Goal: Information Seeking & Learning: Find specific fact

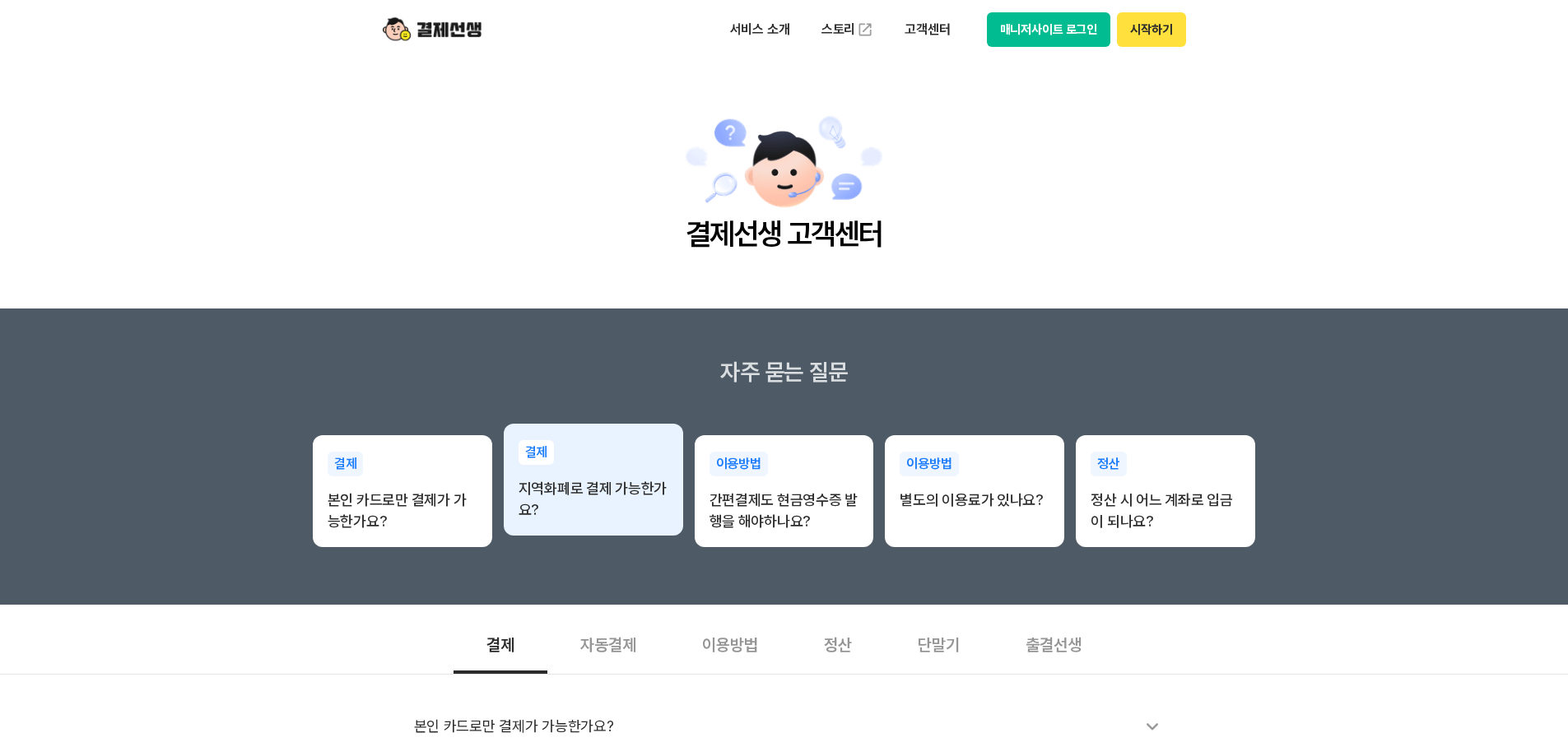
click at [568, 512] on p "지역화폐로 결제 가능한가요?" at bounding box center [594, 500] width 150 height 43
click at [625, 495] on p "지역화폐로 결제 가능한가요?" at bounding box center [594, 500] width 150 height 43
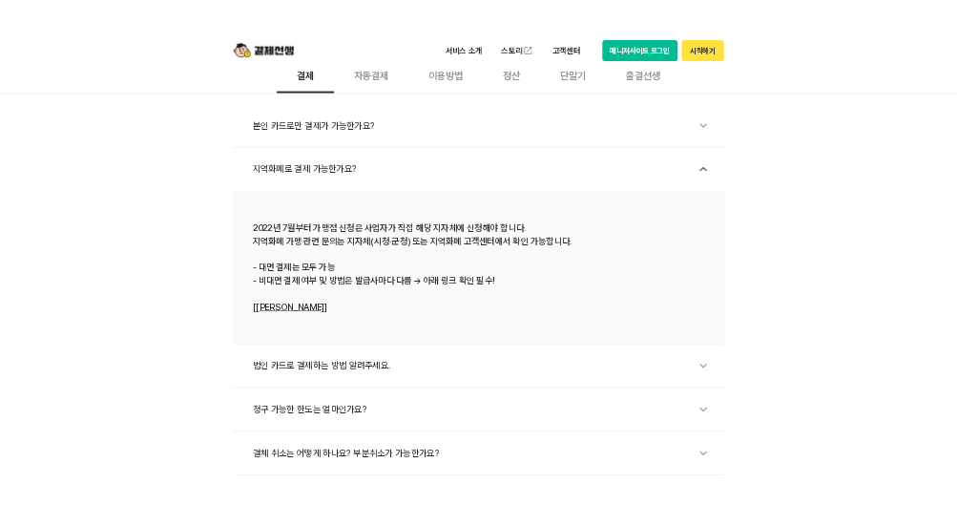
scroll to position [668, 0]
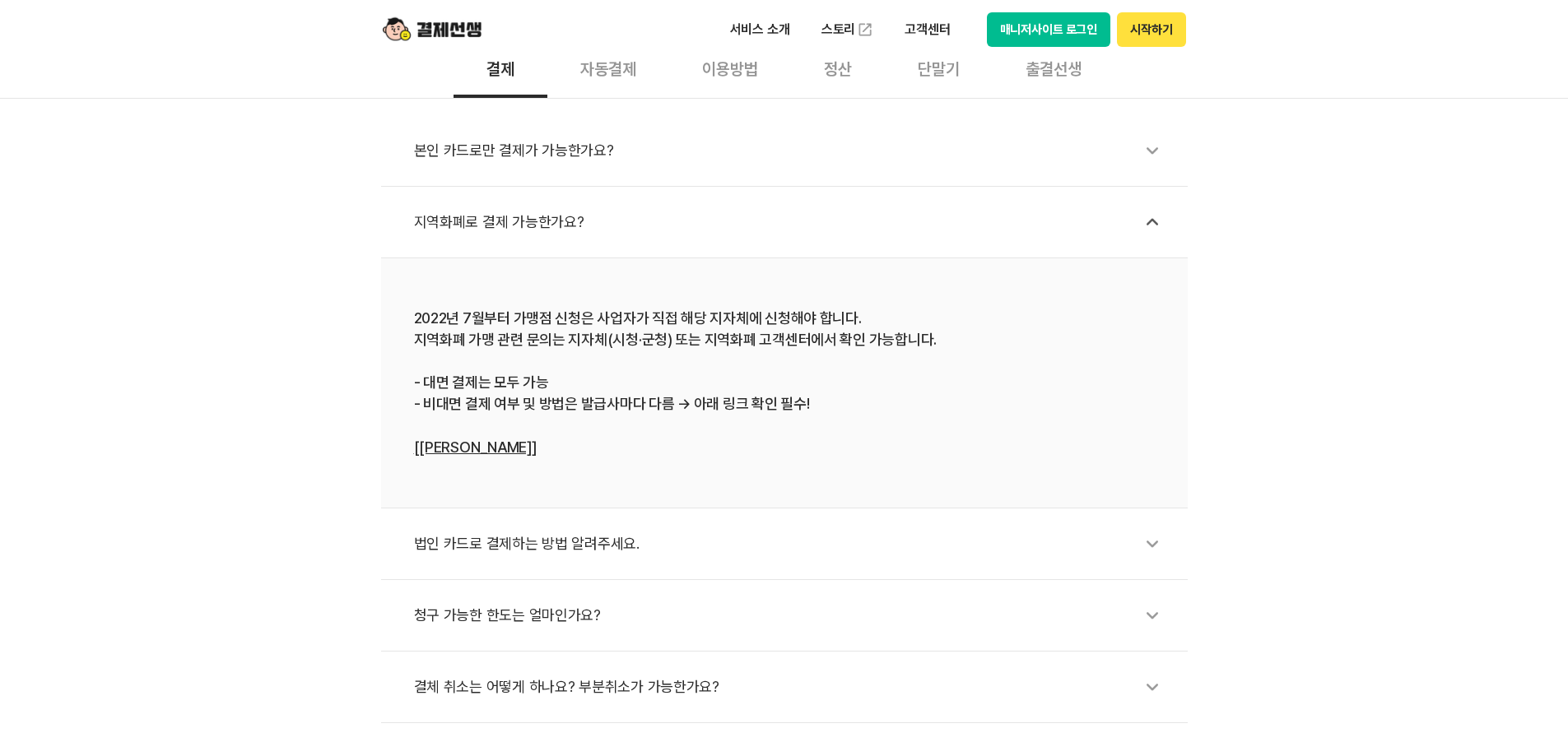
click at [734, 350] on div "2022년 7월부터 가맹점 신청은 사업자가 직접 해당 지자체에 신청해야 합니다. 지역화폐 가맹 관련 문의는 지자체(시청·군청) 또는 지역화폐 …" at bounding box center [784, 383] width 740 height 151
click at [668, 360] on div "2022년 7월부터 가맹점 신청은 사업자가 직접 해당 지자체에 신청해야 합니다. 지역화폐 가맹 관련 문의는 지자체(시청·군청) 또는 지역화폐 …" at bounding box center [784, 383] width 740 height 151
click at [617, 376] on div "2022년 7월부터 가맹점 신청은 사업자가 직접 해당 지자체에 신청해야 합니다. 지역화폐 가맹 관련 문의는 지자체(시청·군청) 또는 지역화폐 …" at bounding box center [784, 383] width 740 height 151
drag, startPoint x: 589, startPoint y: 393, endPoint x: 582, endPoint y: 399, distance: 9.2
click at [589, 394] on div "2022년 7월부터 가맹점 신청은 사업자가 직접 해당 지자체에 신청해야 합니다. 지역화폐 가맹 관련 문의는 지자체(시청·군청) 또는 지역화폐 …" at bounding box center [784, 383] width 740 height 151
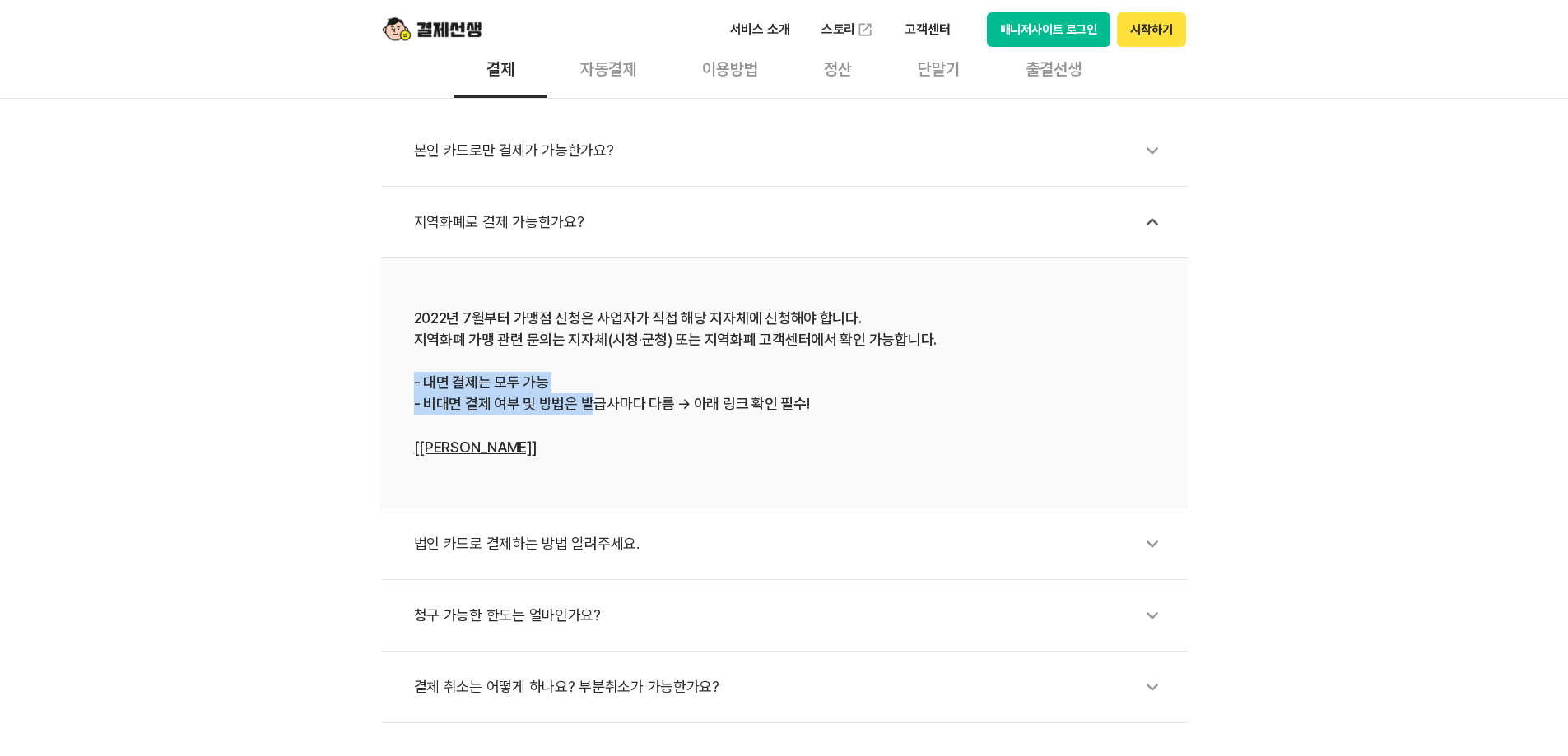
click at [558, 382] on div "2022년 7월부터 가맹점 신청은 사업자가 직접 해당 지자체에 신청해야 합니다. 지역화폐 가맹 관련 문의는 지자체(시청·군청) 또는 지역화폐 …" at bounding box center [784, 383] width 740 height 151
drag, startPoint x: 528, startPoint y: 381, endPoint x: 422, endPoint y: 387, distance: 106.2
click at [422, 387] on div "2022년 7월부터 가맹점 신청은 사업자가 직접 해당 지자체에 신청해야 합니다. 지역화폐 가맹 관련 문의는 지자체(시청·군청) 또는 지역화폐 …" at bounding box center [784, 383] width 740 height 151
click at [430, 382] on div "2022년 7월부터 가맹점 신청은 사업자가 직접 해당 지자체에 신청해야 합니다. 지역화폐 가맹 관련 문의는 지자체(시청·군청) 또는 지역화폐 …" at bounding box center [784, 383] width 740 height 151
drag, startPoint x: 425, startPoint y: 382, endPoint x: 1059, endPoint y: 464, distance: 639.3
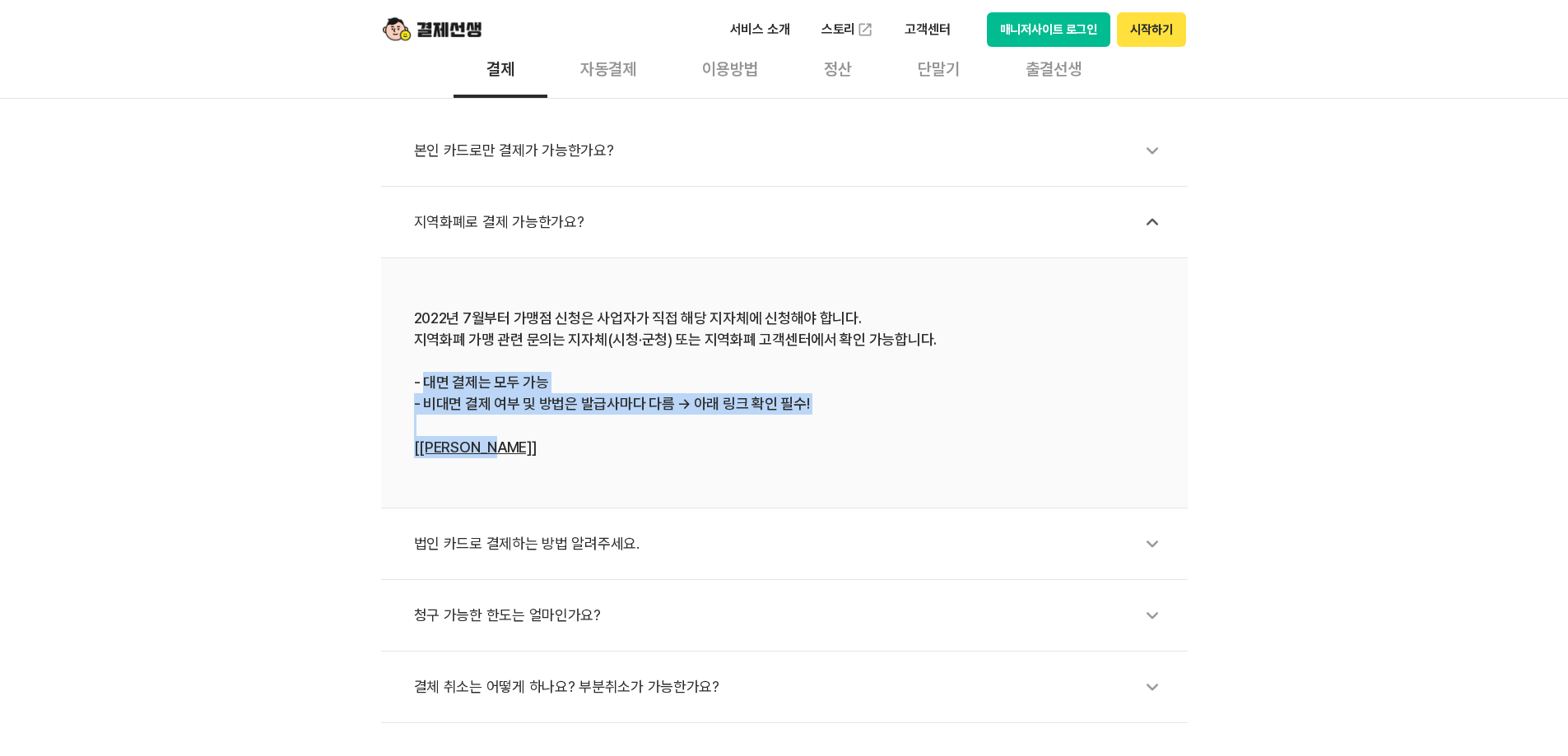
click at [1059, 464] on li "2022년 7월부터 가맹점 신청은 사업자가 직접 해당 지자체에 신청해야 합니다. 지역화폐 가맹 관련 문의는 지자체(시청·군청) 또는 지역화폐 …" at bounding box center [784, 383] width 807 height 250
click at [746, 440] on div "2022년 7월부터 가맹점 신청은 사업자가 직접 해당 지자체에 신청해야 합니다. 지역화폐 가맹 관련 문의는 지자체(시청·군청) 또는 지역화폐 …" at bounding box center [784, 383] width 740 height 151
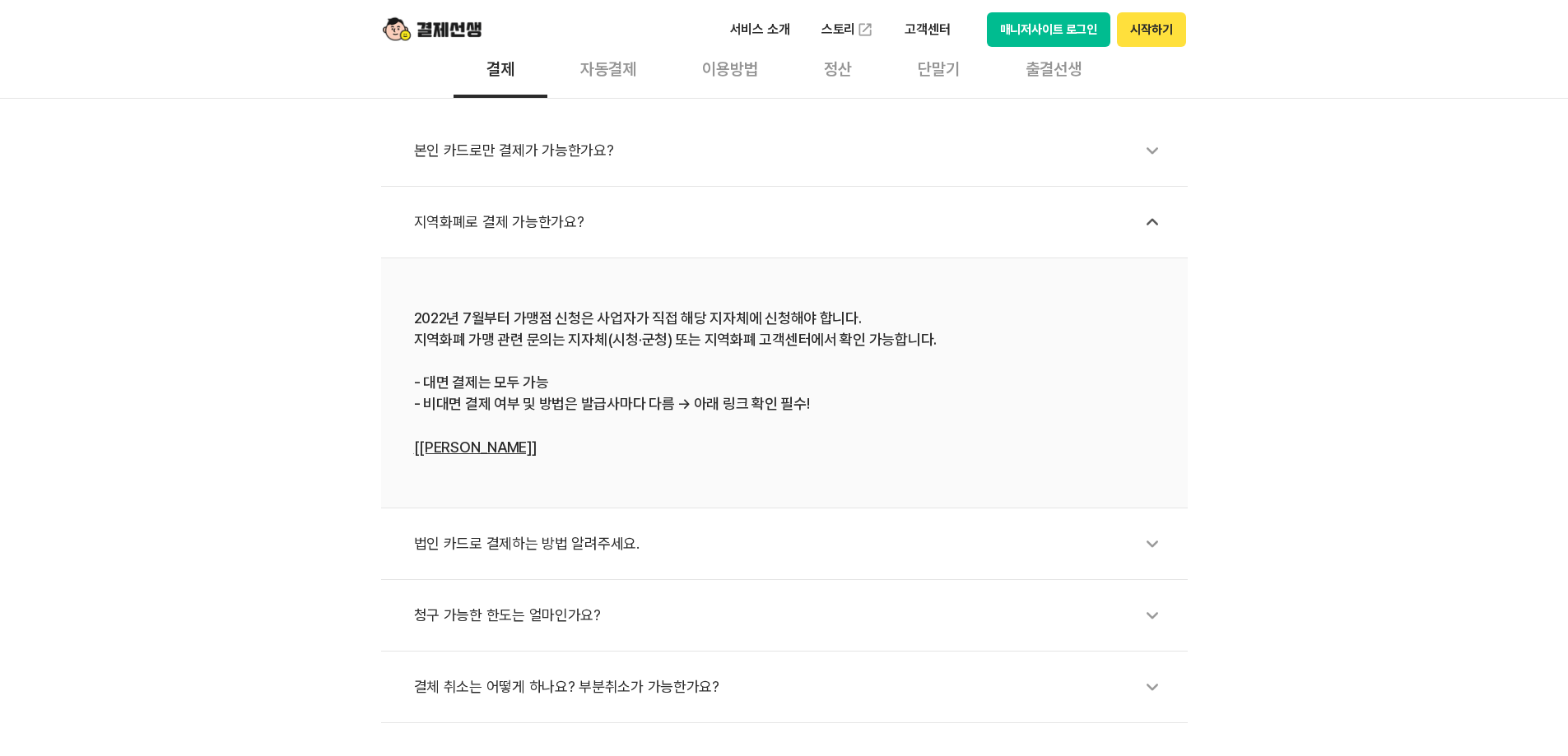
drag, startPoint x: 456, startPoint y: 469, endPoint x: 469, endPoint y: 450, distance: 23.0
click at [456, 469] on li "2022년 7월부터 가맹점 신청은 사업자가 직접 해당 지자체에 신청해야 합니다. 지역화폐 가맹 관련 문의는 지자체(시청·군청) 또는 지역화폐 …" at bounding box center [784, 383] width 807 height 250
click at [470, 446] on link "[[PERSON_NAME]]" at bounding box center [475, 447] width 123 height 17
